Goal: Information Seeking & Learning: Understand process/instructions

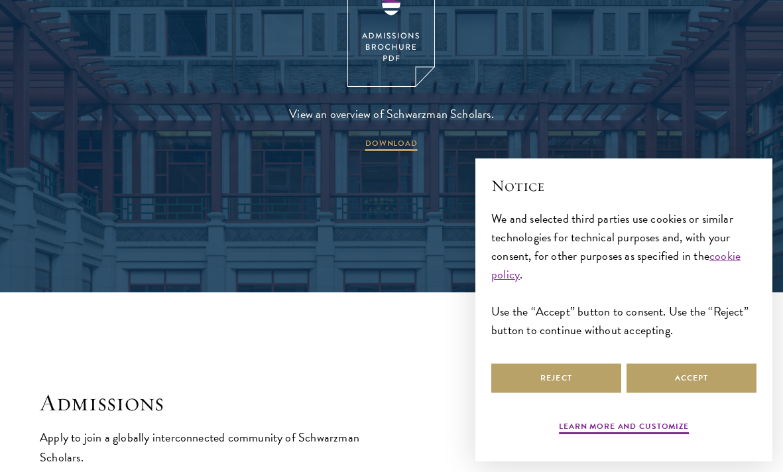
scroll to position [1911, 0]
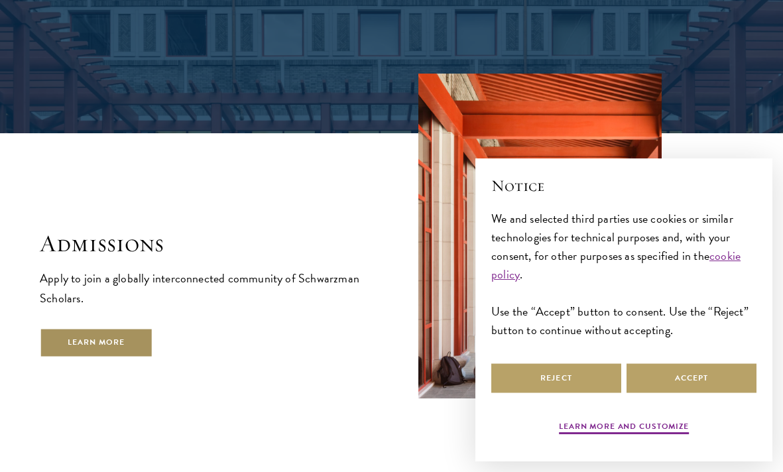
click at [144, 328] on link "Learn More" at bounding box center [96, 343] width 113 height 30
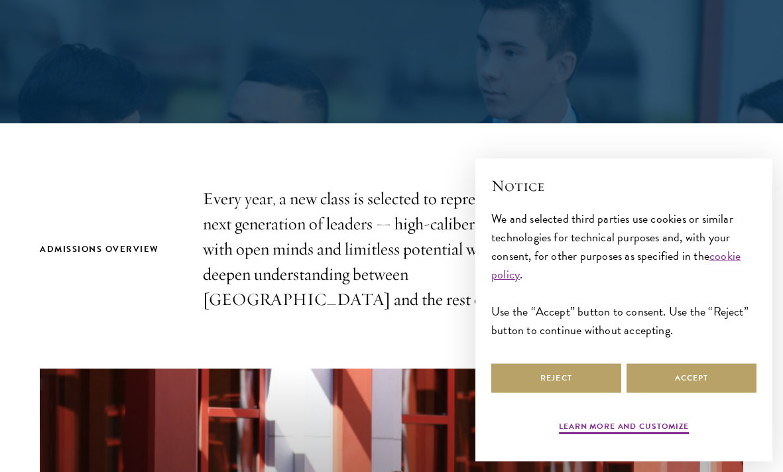
scroll to position [299, 0]
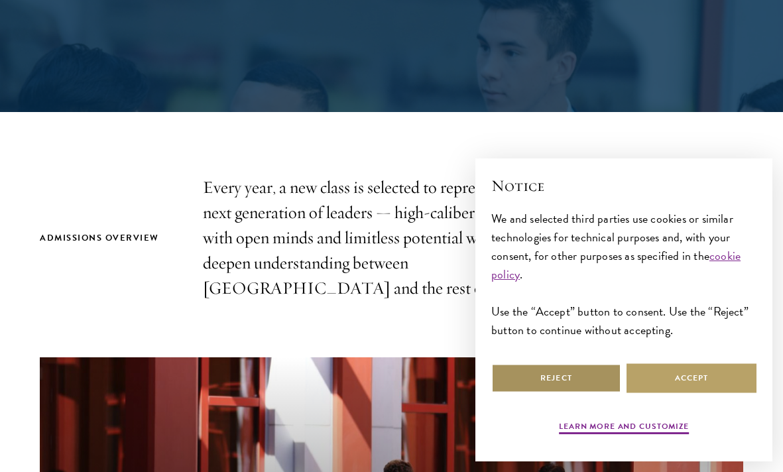
click at [527, 375] on button "Reject" at bounding box center [556, 378] width 130 height 30
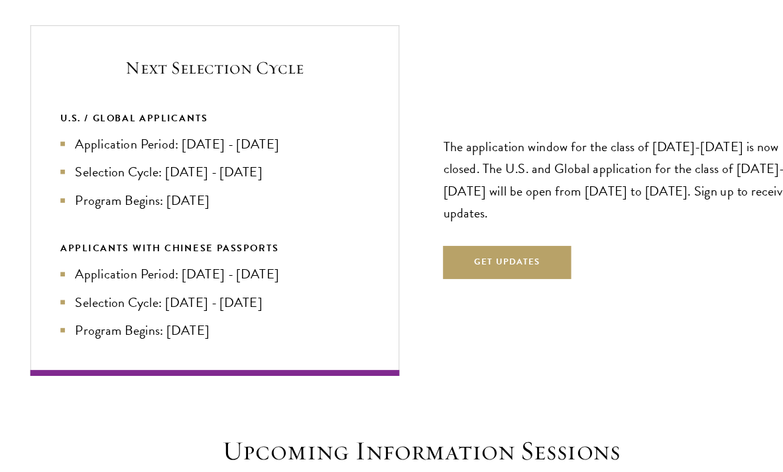
scroll to position [2750, 0]
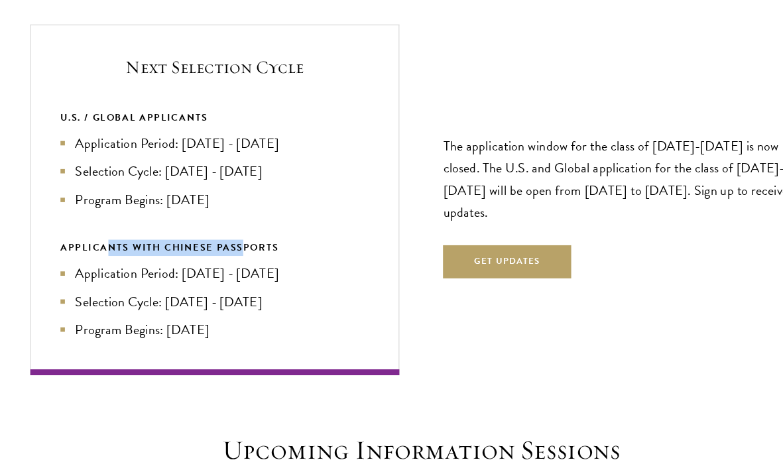
drag, startPoint x: 107, startPoint y: 273, endPoint x: 231, endPoint y: 272, distance: 123.9
click at [231, 272] on div "APPLICANTS WITH CHINESE PASSPORTS" at bounding box center [206, 269] width 278 height 15
click at [147, 190] on ul "Application Period: [DATE] - [DATE] Selection Cycle: [DATE] - [DATE] Program Be…" at bounding box center [206, 200] width 278 height 69
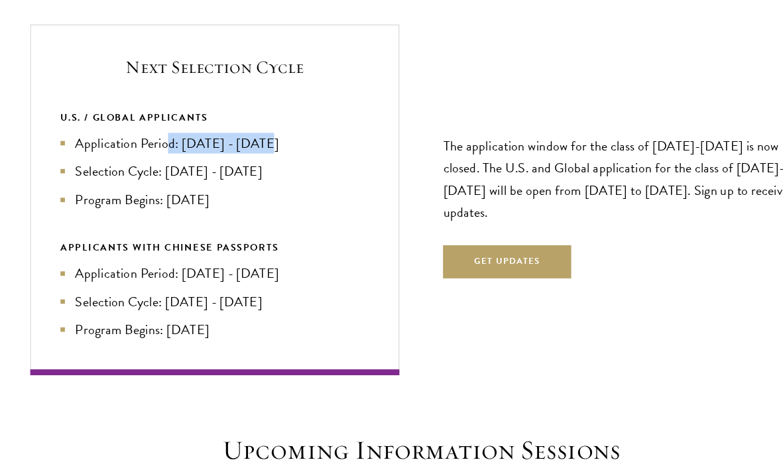
drag, startPoint x: 160, startPoint y: 180, endPoint x: 250, endPoint y: 184, distance: 90.2
click at [248, 184] on li "Application Period: [DATE] - [DATE]" at bounding box center [206, 175] width 278 height 19
click at [250, 184] on li "Application Period: [DATE] - [DATE]" at bounding box center [206, 175] width 278 height 19
drag, startPoint x: 167, startPoint y: 178, endPoint x: 287, endPoint y: 180, distance: 120.0
click at [287, 180] on li "Application Period: [DATE] - [DATE]" at bounding box center [206, 175] width 278 height 19
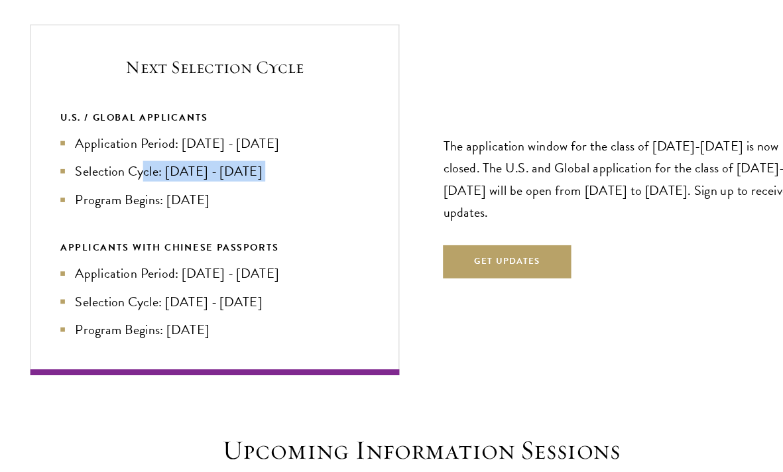
drag, startPoint x: 143, startPoint y: 205, endPoint x: 218, endPoint y: 212, distance: 75.2
click at [252, 212] on ul "Application Period: [DATE] - [DATE] Selection Cycle: [DATE] - [DATE] Program Be…" at bounding box center [206, 200] width 278 height 69
drag, startPoint x: 127, startPoint y: 215, endPoint x: 232, endPoint y: 224, distance: 105.7
click at [232, 224] on ul "Application Period: [DATE] - [DATE] Selection Cycle: [DATE] - [DATE] Program Be…" at bounding box center [206, 200] width 278 height 69
click at [205, 260] on div "U.S. / GLOBAL APPLICANTS Application Period: [DATE] - [DATE] Selection Cycle: […" at bounding box center [206, 248] width 278 height 207
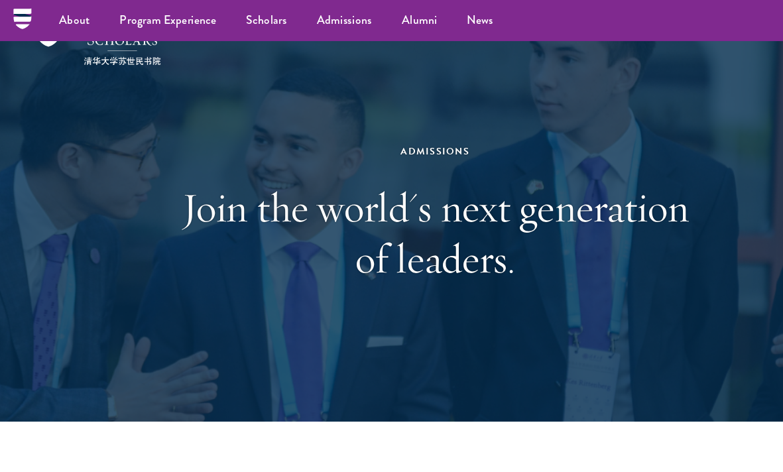
scroll to position [0, 0]
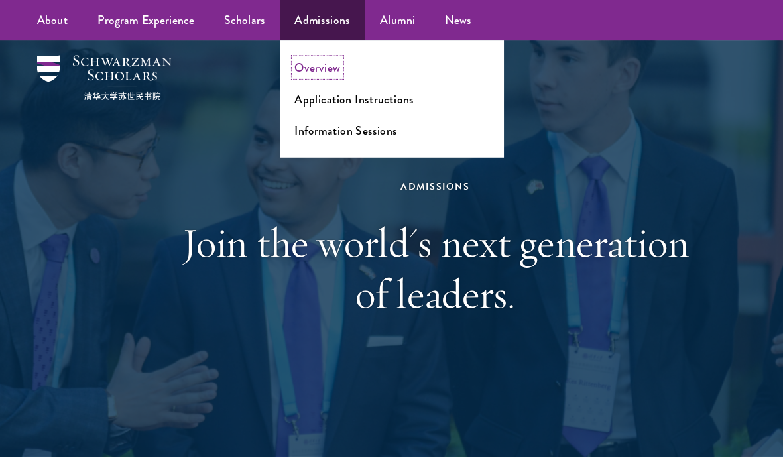
click at [291, 61] on link "Overview" at bounding box center [285, 60] width 41 height 15
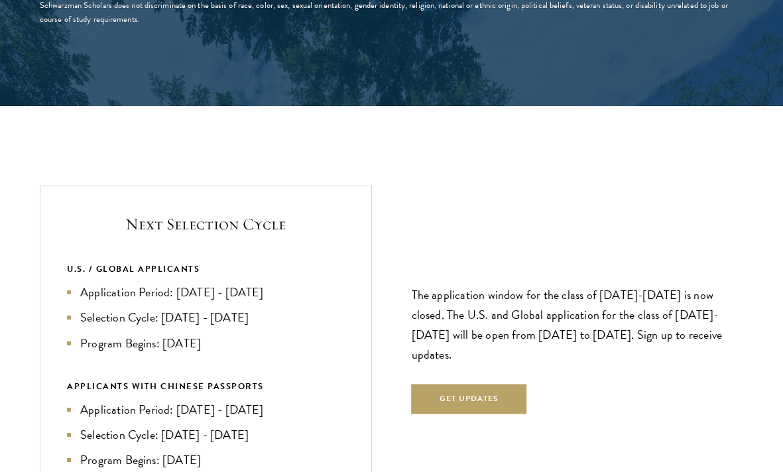
scroll to position [2783, 0]
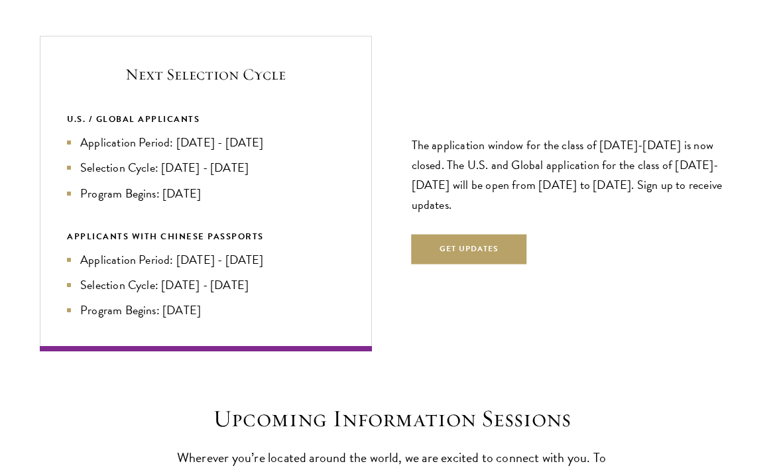
click at [258, 176] on li "Selection Cycle: [DATE] - [DATE]" at bounding box center [206, 167] width 278 height 19
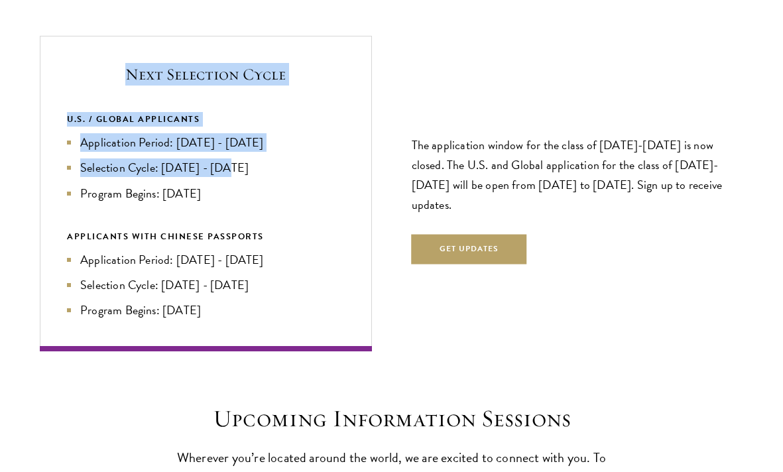
drag, startPoint x: 229, startPoint y: 163, endPoint x: 270, endPoint y: 64, distance: 107.2
click at [268, 54] on div "Next Selection Cycle U.S. / GLOBAL APPLICANTS Application Period: Apr 2026 - Se…" at bounding box center [206, 193] width 332 height 315
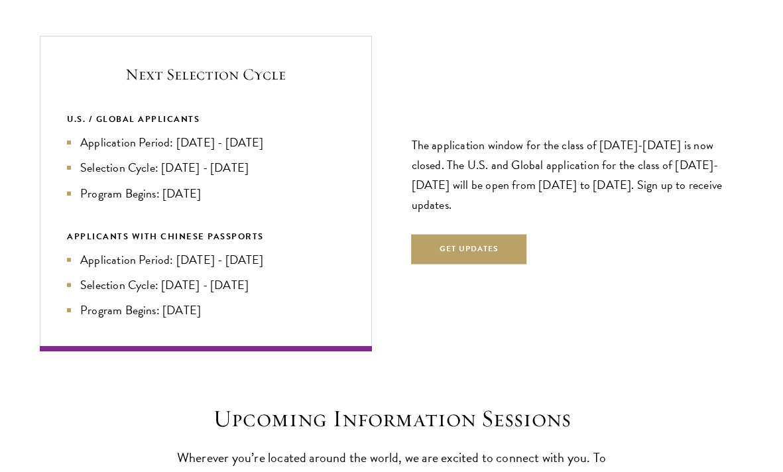
click at [282, 152] on ul "Application Period: [DATE] - [DATE] Selection Cycle: [DATE] - [DATE] Program Be…" at bounding box center [206, 167] width 278 height 69
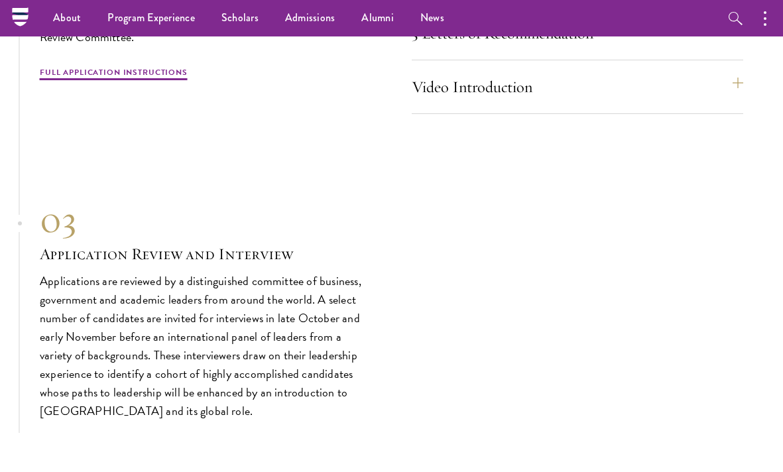
scroll to position [4173, 0]
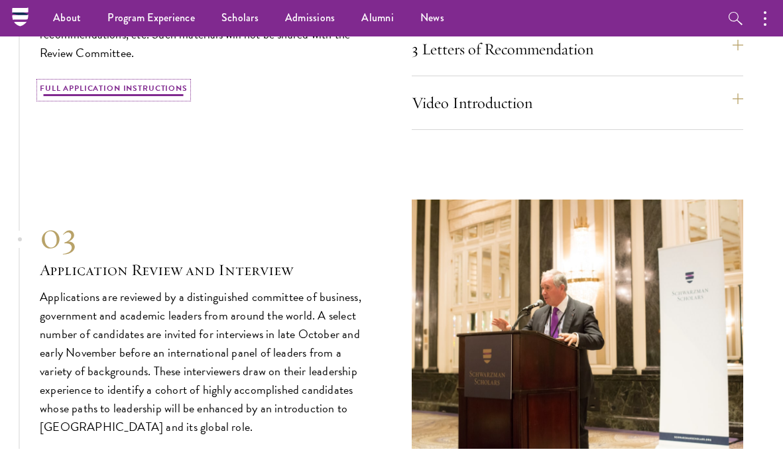
click at [150, 83] on link "Full Application Instructions" at bounding box center [114, 90] width 148 height 16
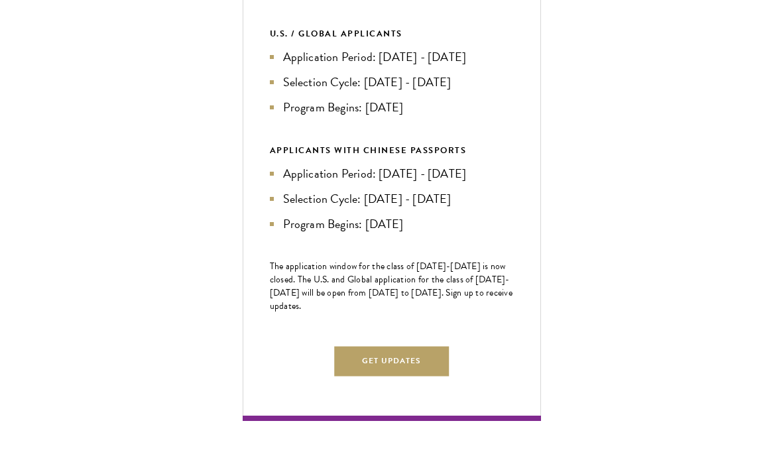
scroll to position [606, 0]
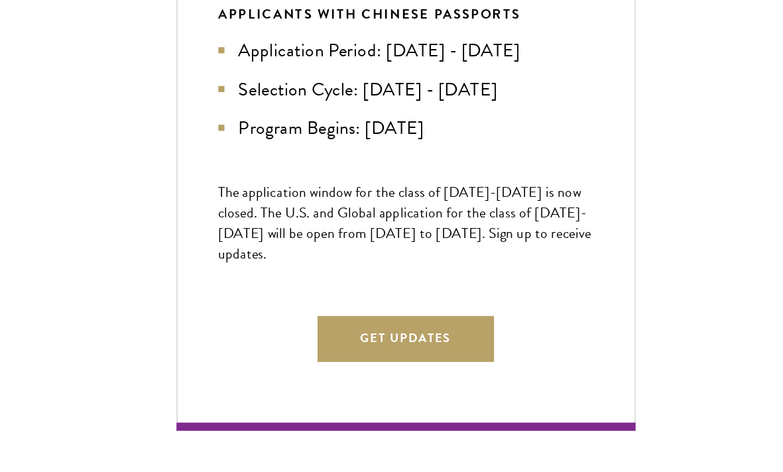
drag, startPoint x: 294, startPoint y: 251, endPoint x: 371, endPoint y: 268, distance: 78.6
click at [371, 256] on p "The application window for the class of 2026-2027 is now closed. The U.S. and G…" at bounding box center [392, 229] width 244 height 53
click at [370, 256] on p "The application window for the class of 2026-2027 is now closed. The U.S. and G…" at bounding box center [392, 229] width 244 height 53
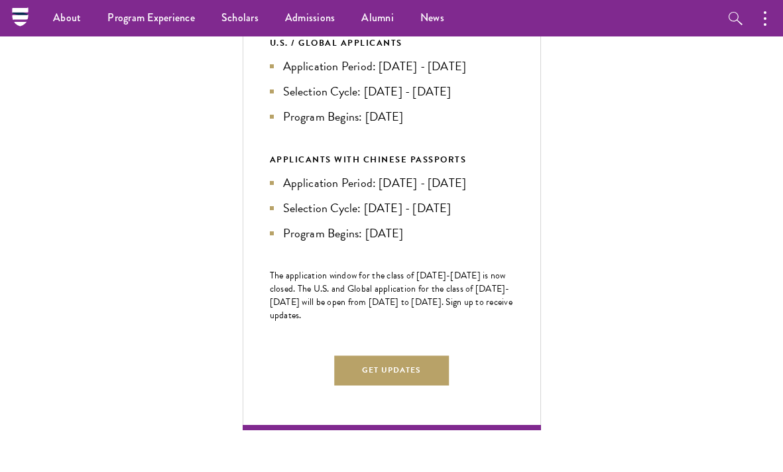
drag, startPoint x: 402, startPoint y: 91, endPoint x: 467, endPoint y: 91, distance: 64.3
click at [470, 76] on li "Application Period: [DATE] - [DATE]" at bounding box center [392, 66] width 244 height 19
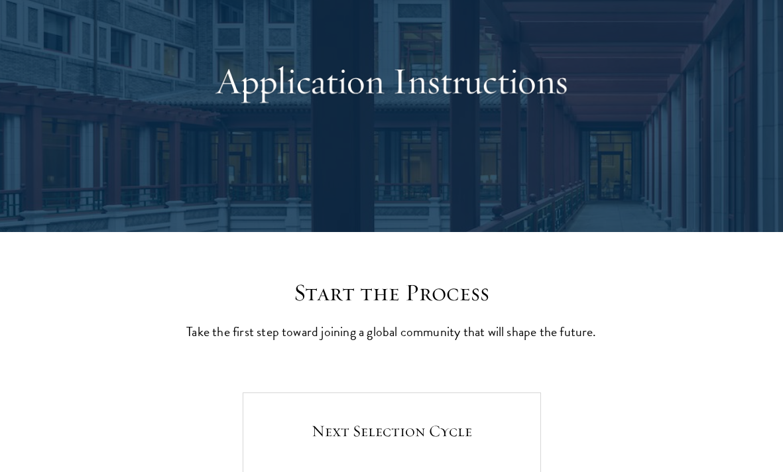
scroll to position [0, 0]
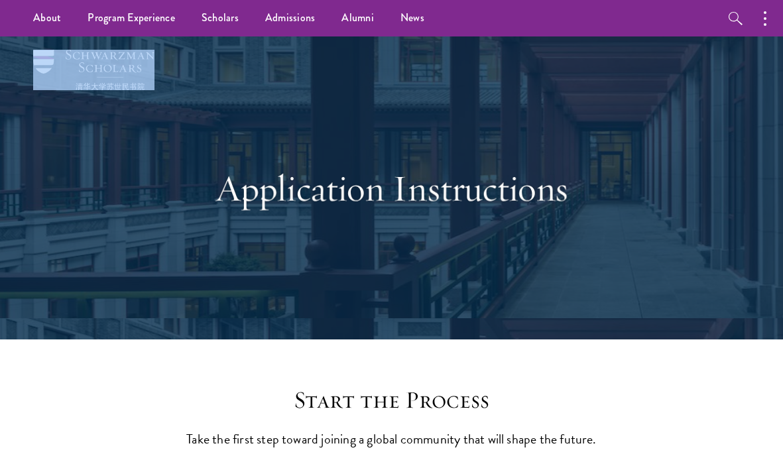
drag, startPoint x: 164, startPoint y: 78, endPoint x: 70, endPoint y: 55, distance: 97.6
click at [70, 55] on div "Application Instructions" at bounding box center [391, 187] width 703 height 303
copy div
